Goal: Book appointment/travel/reservation

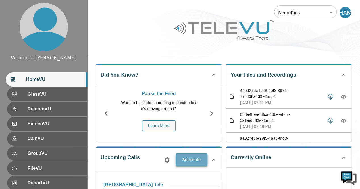
click at [193, 153] on button "Schedule" at bounding box center [192, 159] width 32 height 13
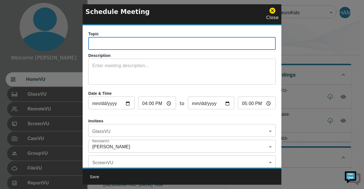
click at [113, 43] on input "text" at bounding box center [182, 43] width 188 height 11
type input "Liberia Telementoring call"
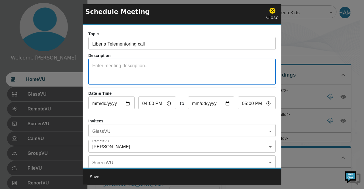
click at [102, 69] on textarea at bounding box center [182, 72] width 180 height 20
type textarea "ETV/CPC"
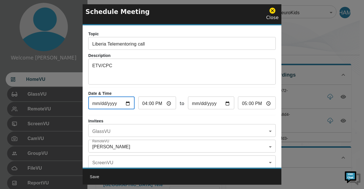
click at [128, 103] on input "[DATE]" at bounding box center [111, 103] width 46 height 11
type input "[DATE]"
click at [168, 103] on input "16:00" at bounding box center [157, 103] width 38 height 11
click at [143, 100] on input "16:00" at bounding box center [157, 103] width 38 height 11
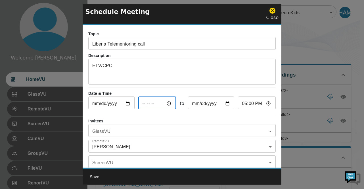
type input "13:00"
type input "14:00"
click at [244, 105] on input "14:00" at bounding box center [257, 103] width 38 height 11
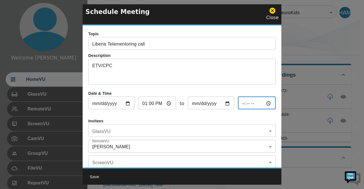
type input "15:00"
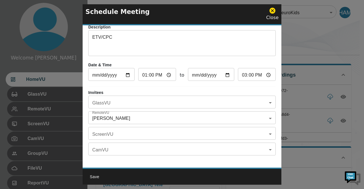
scroll to position [33, 0]
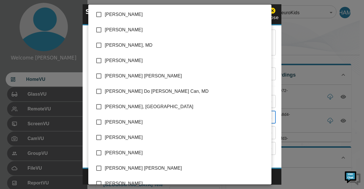
scroll to position [396, 0]
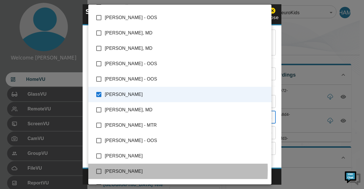
click at [120, 170] on span "[PERSON_NAME]" at bounding box center [186, 171] width 162 height 7
type input "[PERSON_NAME],[PERSON_NAME]"
checkbox input "true"
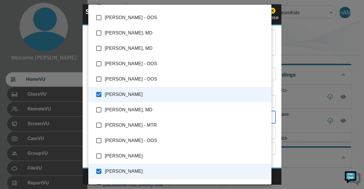
click at [297, 34] on div at bounding box center [182, 94] width 364 height 189
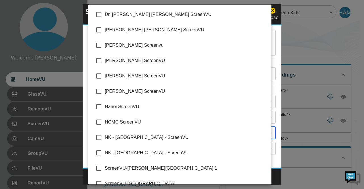
click at [100, 13] on input "checkbox" at bounding box center [99, 15] width 12 height 12
checkbox input "true"
type input "Dr. [PERSON_NAME] [PERSON_NAME] ScreenVU"
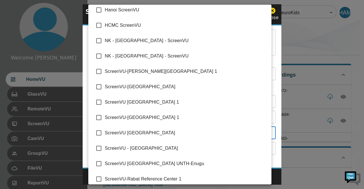
scroll to position [101, 0]
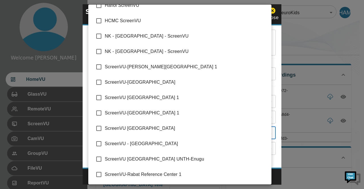
click at [315, 24] on div at bounding box center [182, 94] width 364 height 189
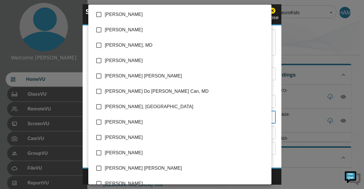
scroll to position [473, 0]
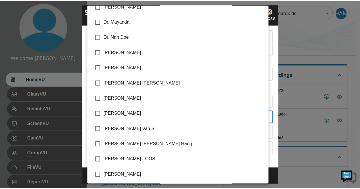
scroll to position [213, 0]
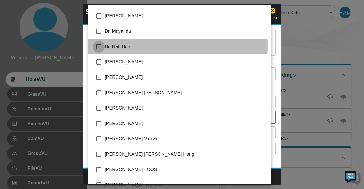
click at [99, 46] on input "checkbox" at bounding box center [99, 47] width 12 height 12
checkbox input "true"
type input "[PERSON_NAME],[PERSON_NAME],Dr. Nah Doe"
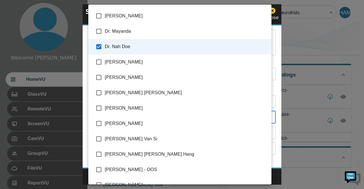
click at [99, 46] on input "checkbox" at bounding box center [99, 47] width 12 height 12
checkbox input "false"
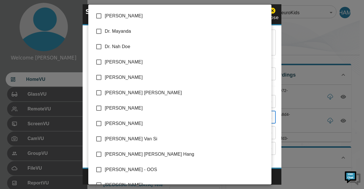
type input "[PERSON_NAME],[PERSON_NAME]"
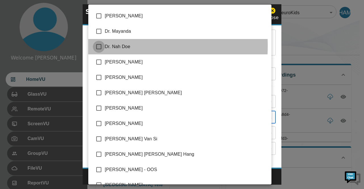
click at [99, 46] on input "checkbox" at bounding box center [99, 47] width 12 height 12
checkbox input "true"
type input "[PERSON_NAME],[PERSON_NAME],Dr. Nah Doe"
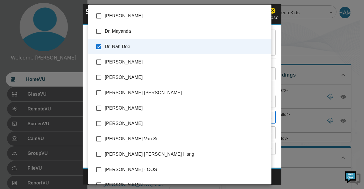
click at [298, 29] on div at bounding box center [182, 94] width 364 height 189
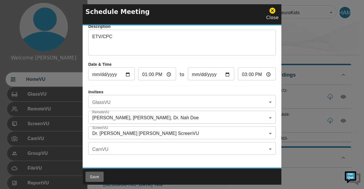
click at [91, 176] on button "Save" at bounding box center [95, 176] width 18 height 11
